Goal: Task Accomplishment & Management: Manage account settings

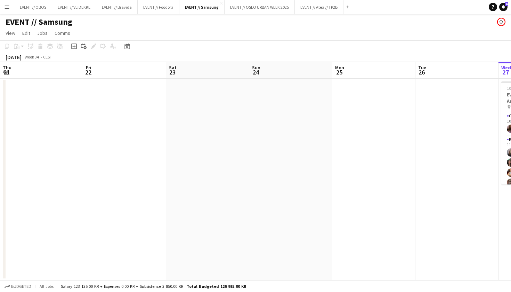
scroll to position [0, 244]
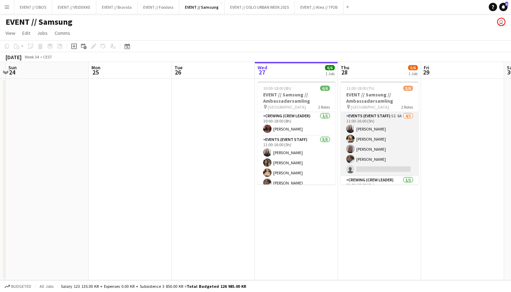
click at [377, 166] on app-card-role "Events (Event Staff) 5I 6A [DATE] 11:00-16:00 (5h) [PERSON_NAME] [PERSON_NAME] …" at bounding box center [380, 144] width 78 height 64
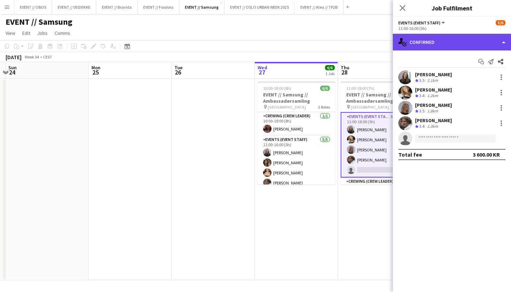
click at [442, 43] on div "single-neutral-actions-check-2 Confirmed" at bounding box center [452, 42] width 118 height 17
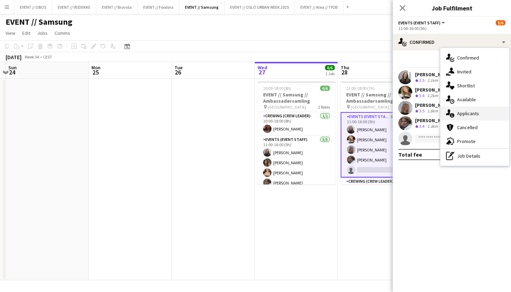
click at [454, 117] on div "single-neutral-actions-information Applicants" at bounding box center [474, 113] width 69 height 14
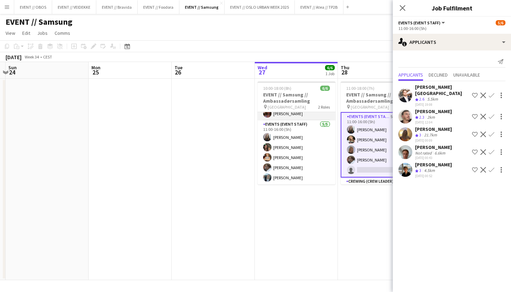
scroll to position [15, 0]
click at [308, 208] on app-date-cell "10:00-18:00 (8h) 6/6 EVENT // Samsung // Ambassadørsamling pin Oslo 2 Roles Cre…" at bounding box center [296, 179] width 83 height 201
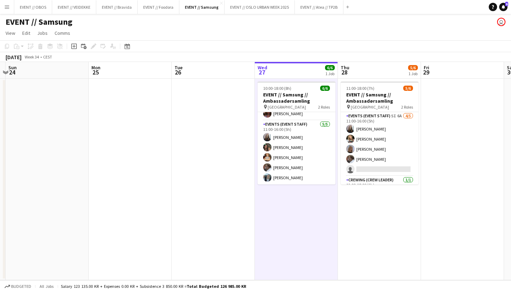
click at [307, 187] on app-date-cell "10:00-18:00 (8h) 6/6 EVENT // Samsung // Ambassadørsamling pin Oslo 2 Roles Cre…" at bounding box center [296, 179] width 83 height 201
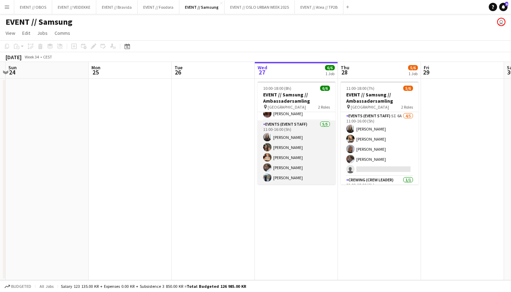
click at [290, 167] on app-card-role "Events (Event Staff) [DATE] 11:00-16:00 (5h) [PERSON_NAME] [PERSON_NAME] [PERSO…" at bounding box center [296, 152] width 78 height 64
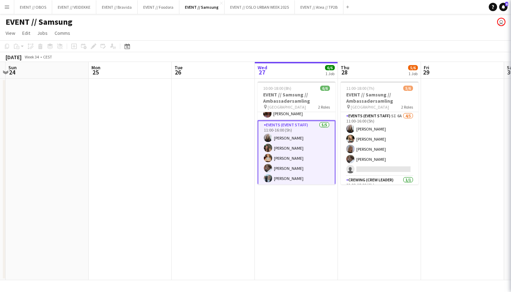
scroll to position [0, 244]
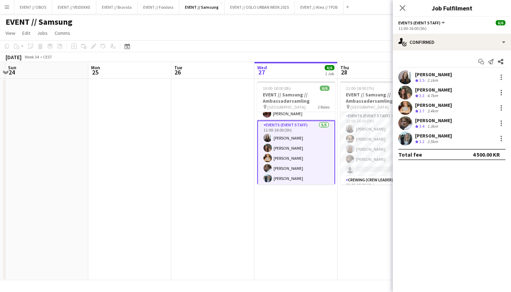
click at [344, 223] on app-date-cell "11:00-18:00 (7h) 5/6 EVENT // Samsung // Ambassadørsamling pin Oslo 2 Roles Eve…" at bounding box center [378, 179] width 83 height 201
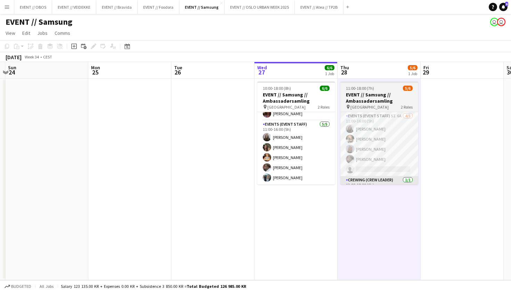
click at [358, 177] on app-card-role "Crewing (Crew Leader) [DATE] 12:00-18:00 (6h) [PERSON_NAME]" at bounding box center [379, 188] width 78 height 24
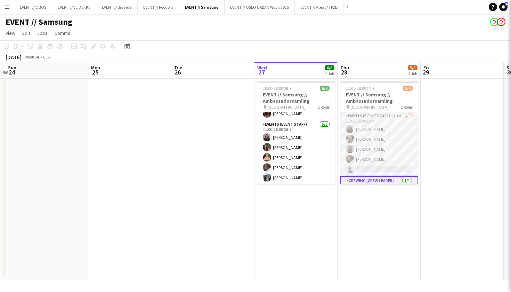
click at [361, 156] on app-card-role "Events (Event Staff) 5I 6A [DATE] 11:00-16:00 (5h) [PERSON_NAME] [PERSON_NAME] …" at bounding box center [379, 144] width 78 height 64
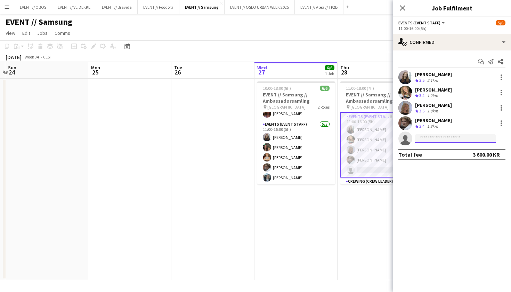
click at [435, 141] on input at bounding box center [455, 138] width 81 height 8
type input "****"
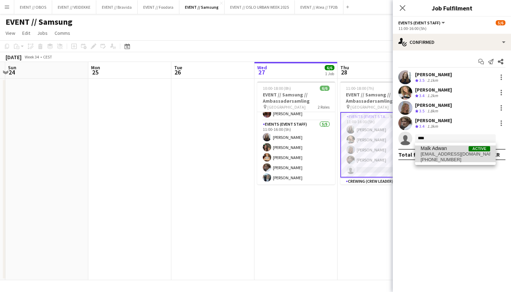
click at [442, 159] on span "[PHONE_NUMBER]" at bounding box center [454, 160] width 69 height 6
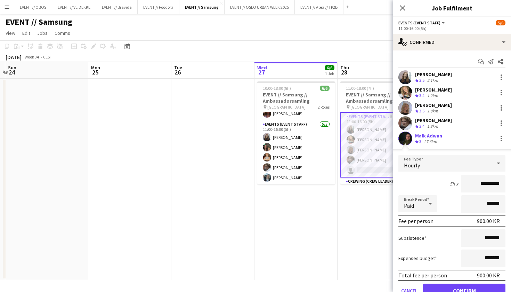
click at [454, 287] on button "Confirm" at bounding box center [464, 290] width 82 height 14
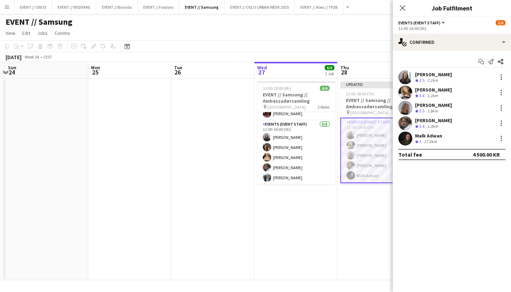
click at [353, 222] on app-date-cell "Updated 11:00-18:00 (7h) 6/6 EVENT // Samsung // Ambassadørsamling pin Oslo 2 R…" at bounding box center [378, 179] width 83 height 201
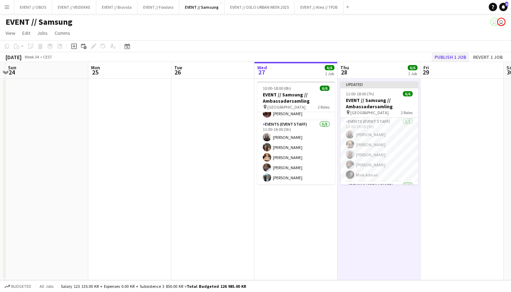
click at [456, 57] on button "Publish 1 job" at bounding box center [450, 56] width 37 height 9
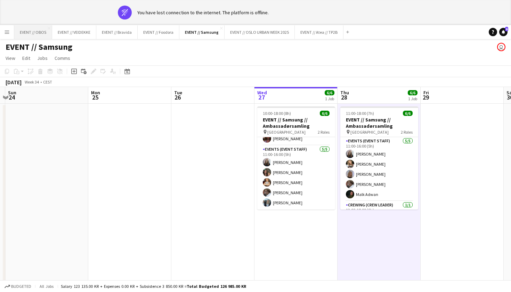
click at [34, 32] on button "EVENT // OBOS Close" at bounding box center [33, 32] width 38 height 14
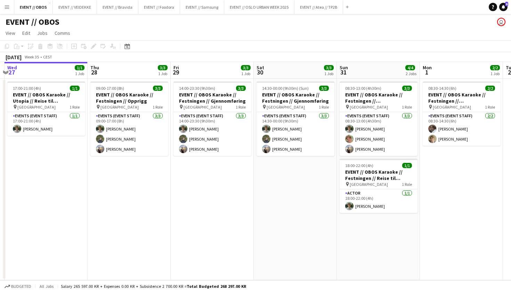
scroll to position [0, 245]
drag, startPoint x: 179, startPoint y: 156, endPoint x: 177, endPoint y: 159, distance: 4.2
click at [178, 158] on app-date-cell "14:00-23:30 (9h30m) 3/3 EVENT // OBOS Karaoke // Festningen // Gjennomføring pi…" at bounding box center [211, 179] width 83 height 201
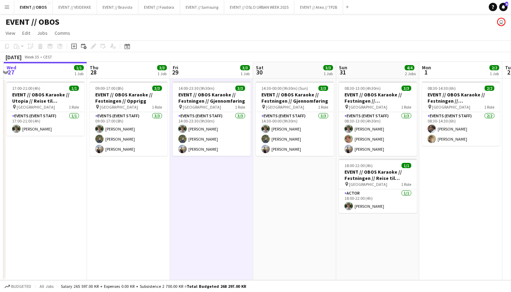
scroll to position [0, 247]
